Goal: Task Accomplishment & Management: Manage account settings

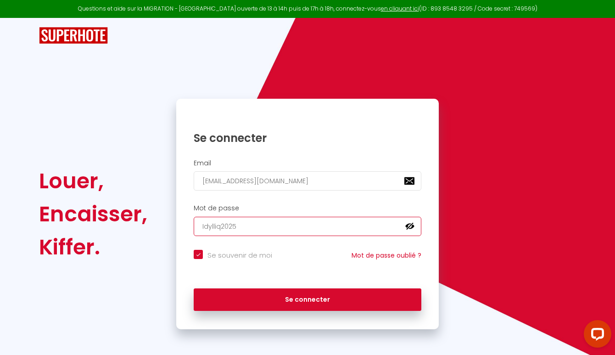
drag, startPoint x: 249, startPoint y: 226, endPoint x: 177, endPoint y: 227, distance: 72.1
click at [177, 227] on div "Mot de passe [SECURITY_DATA] false" at bounding box center [307, 220] width 263 height 32
type input "W"
checkbox input "true"
type input "Wi"
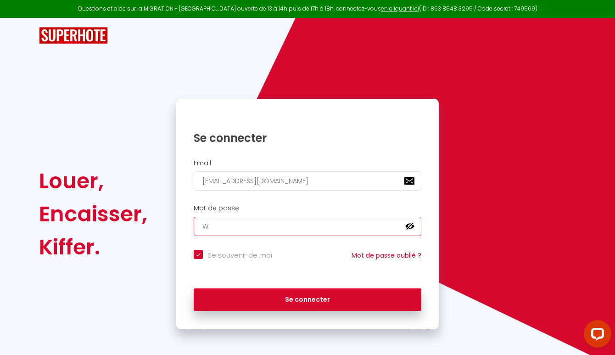
checkbox input "true"
type input "Wif"
checkbox input "true"
type input "Wifm"
checkbox input "true"
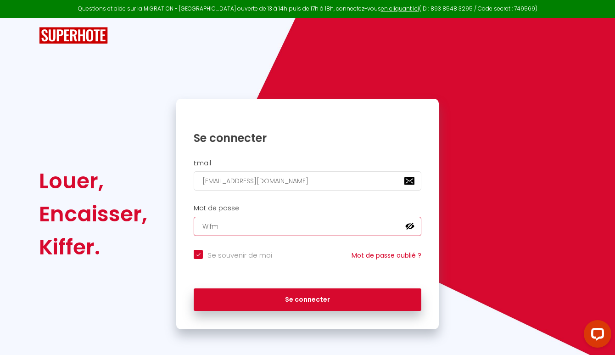
type input "Wifmi"
checkbox input "true"
type input "Wifmit"
checkbox input "true"
type input "Wifmito"
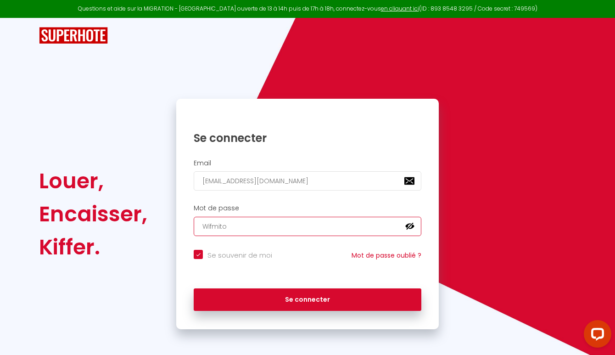
checkbox input "true"
type input "Wifmito*"
checkbox input "true"
type input "Wifmito*1"
checkbox input "true"
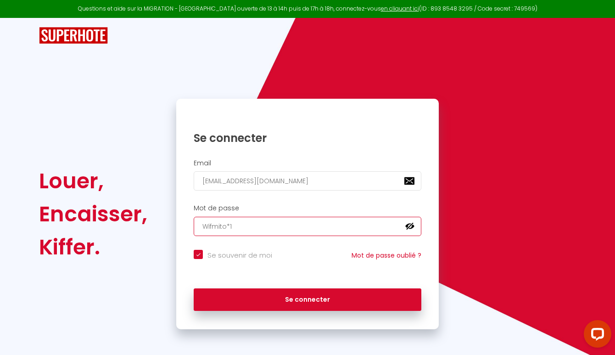
type input "Wifmito*1"
click at [194, 288] on button "Se connecter" at bounding box center [308, 299] width 228 height 23
checkbox input "true"
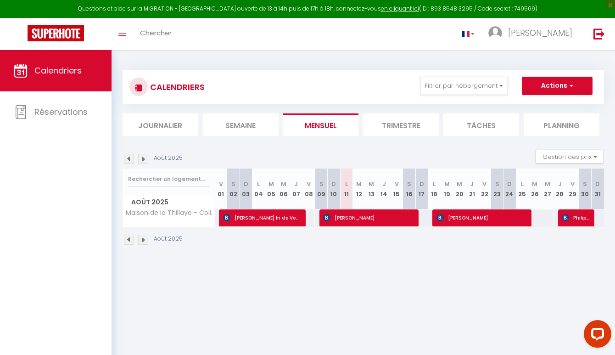
click at [411, 123] on li "Trimestre" at bounding box center [401, 124] width 76 height 23
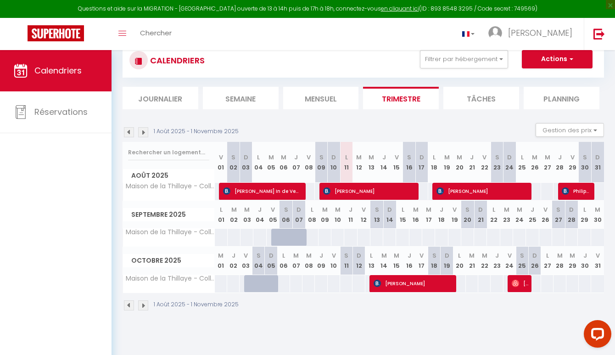
scroll to position [4, 0]
